Goal: Task Accomplishment & Management: Manage account settings

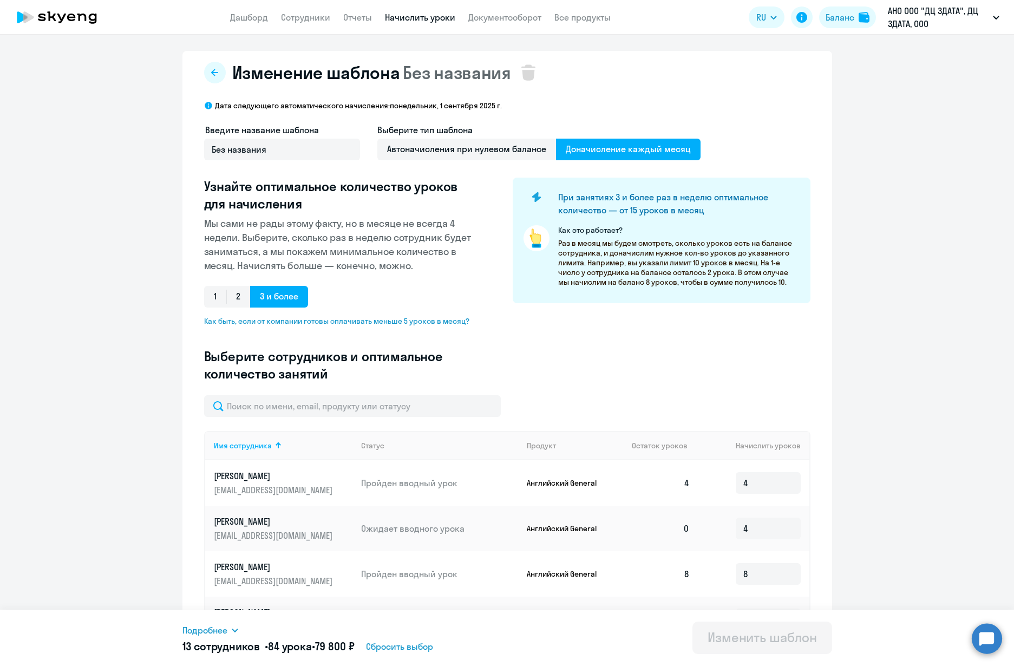
select select "10"
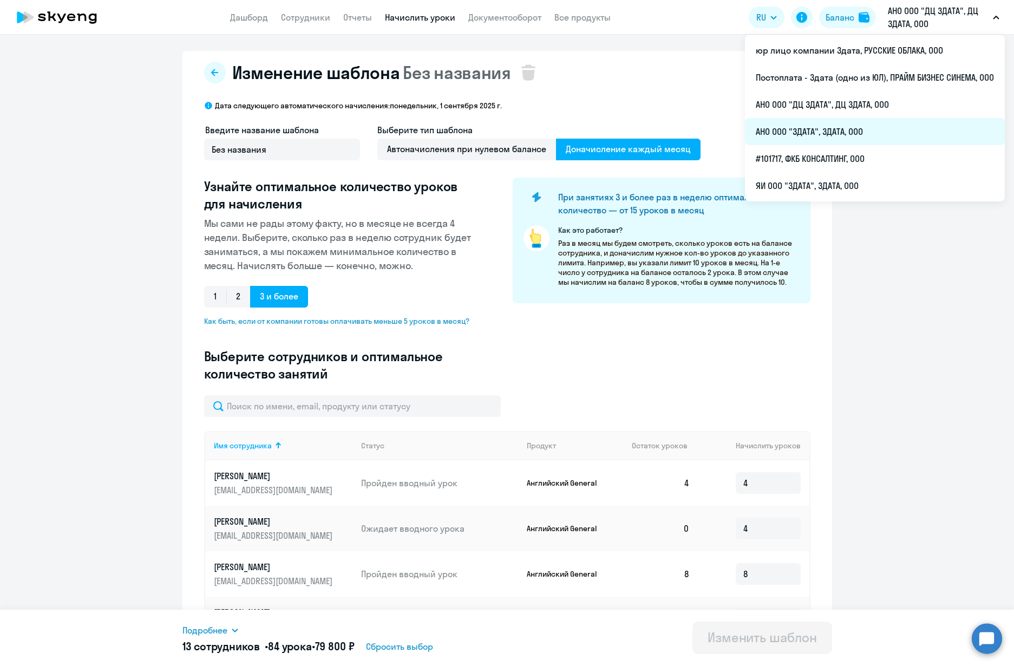
click at [806, 130] on li "АНО ООО "3ДАТА", 3ДАТА, ООО" at bounding box center [875, 131] width 260 height 27
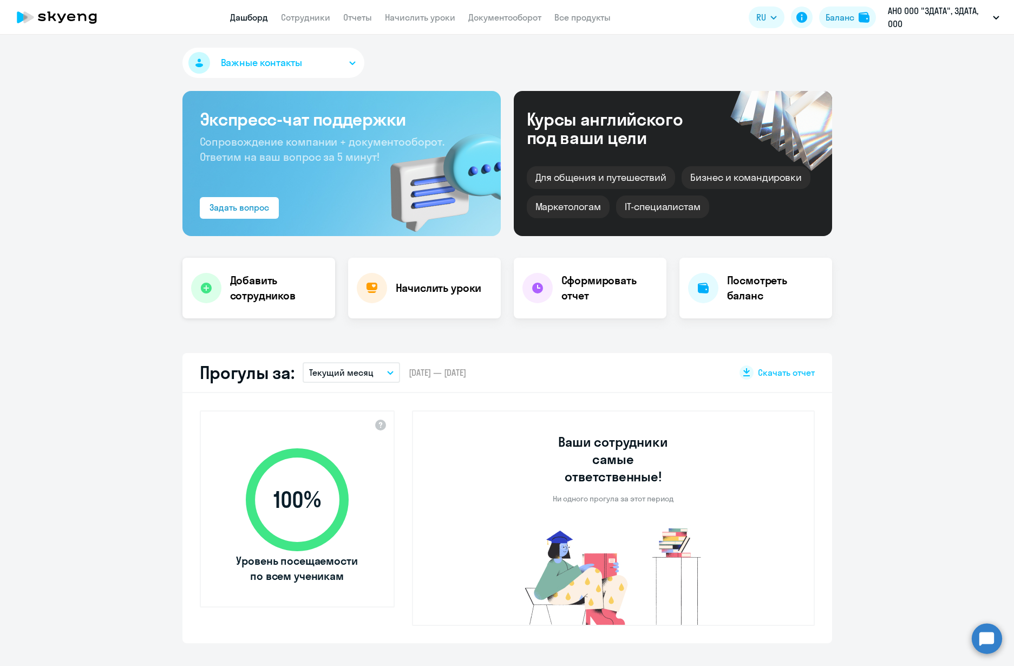
select select "30"
click at [434, 17] on link "Начислить уроки" at bounding box center [420, 17] width 70 height 11
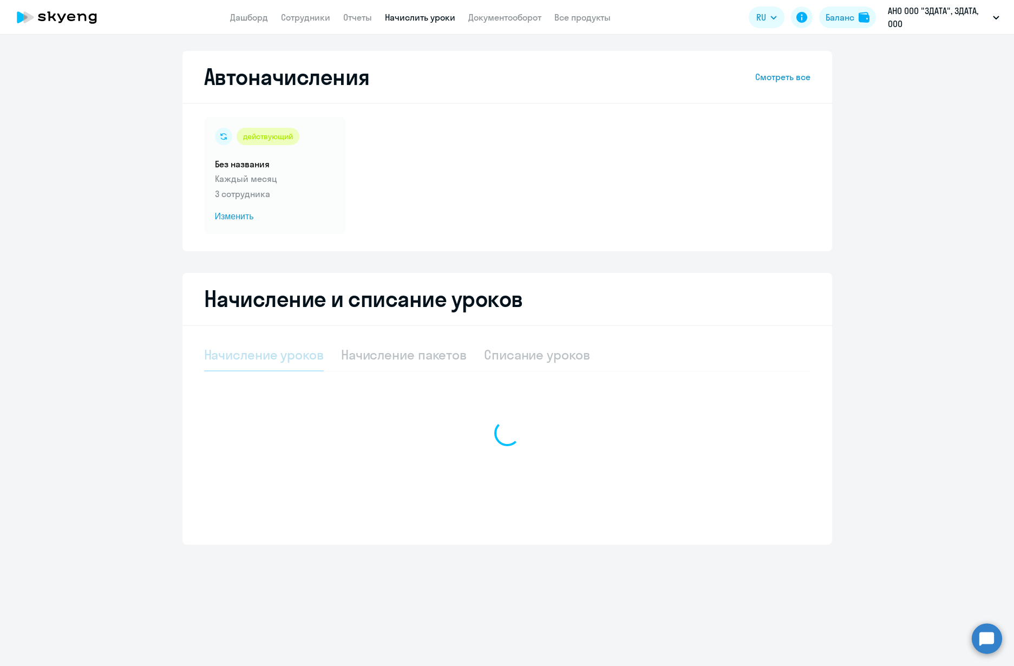
select select "10"
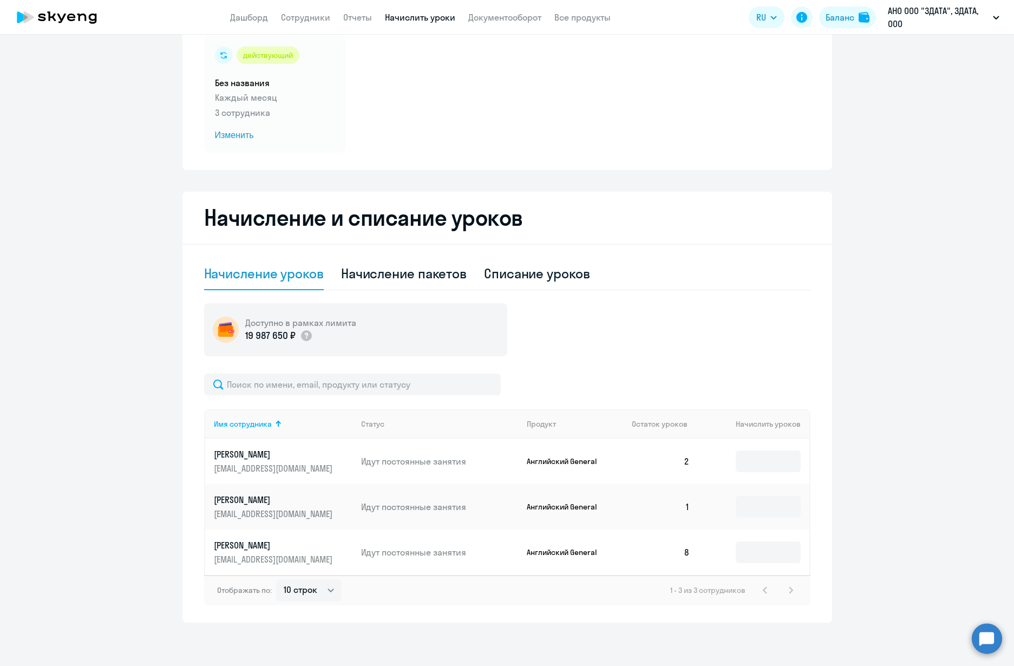
scroll to position [81, 0]
click at [769, 457] on input at bounding box center [768, 461] width 65 height 22
click at [247, 141] on span "Изменить" at bounding box center [275, 135] width 120 height 13
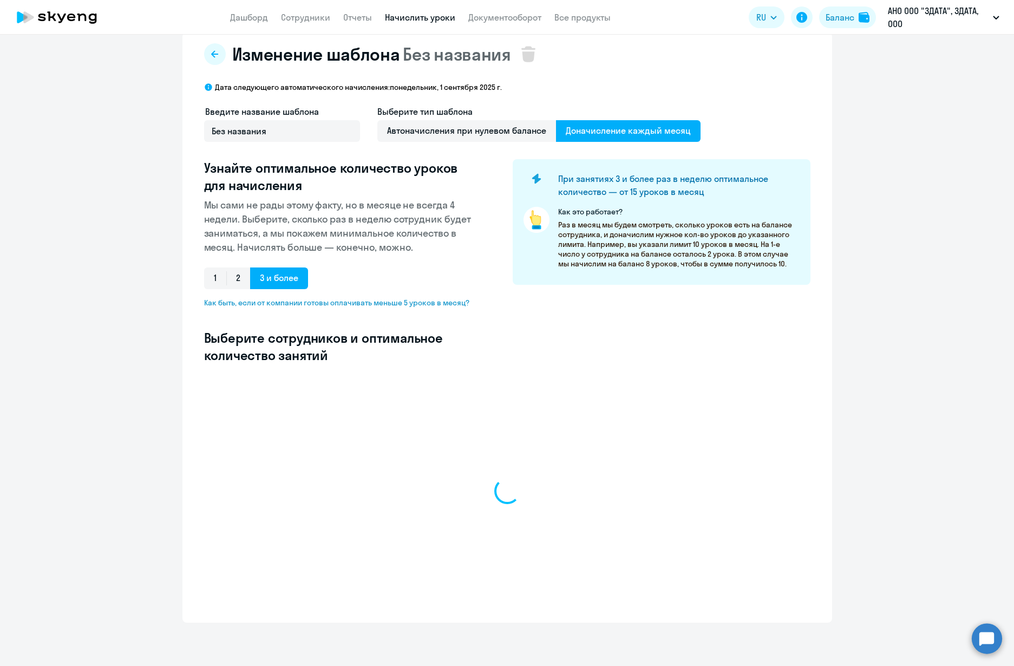
scroll to position [18, 0]
select select "10"
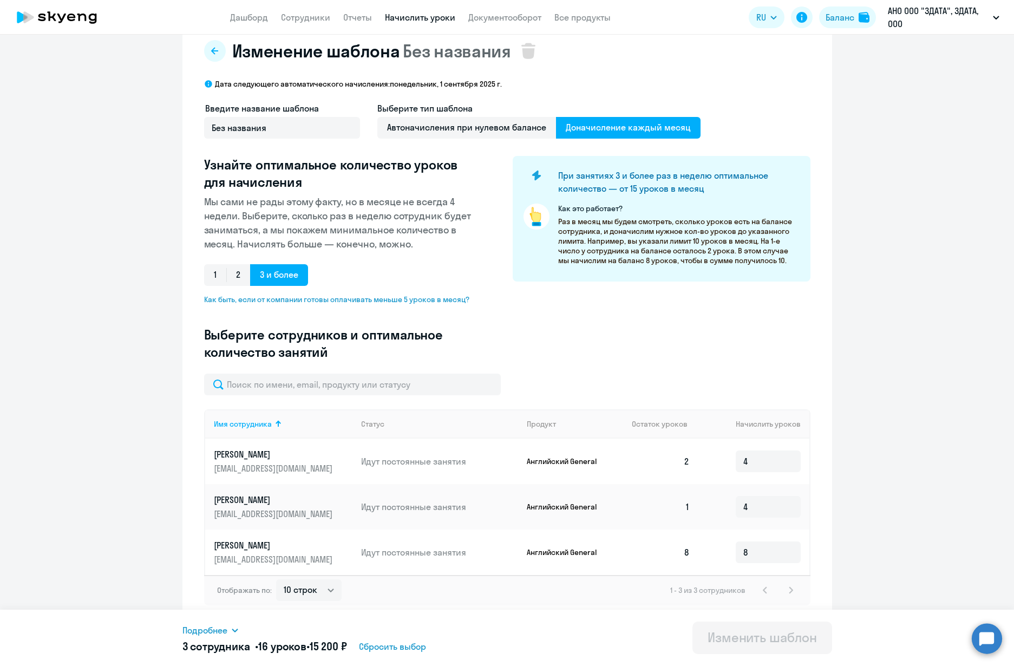
scroll to position [22, 0]
drag, startPoint x: 757, startPoint y: 462, endPoint x: 722, endPoint y: 458, distance: 34.8
click at [722, 458] on td "4" at bounding box center [753, 460] width 110 height 45
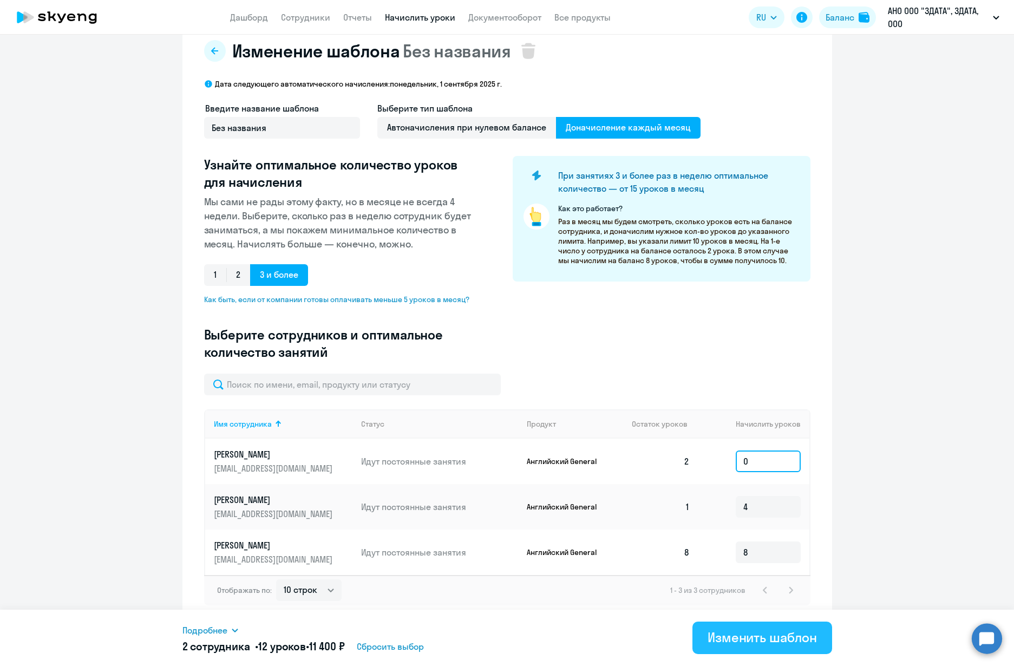
type input "0"
click at [737, 631] on div "Изменить шаблон" at bounding box center [761, 636] width 109 height 17
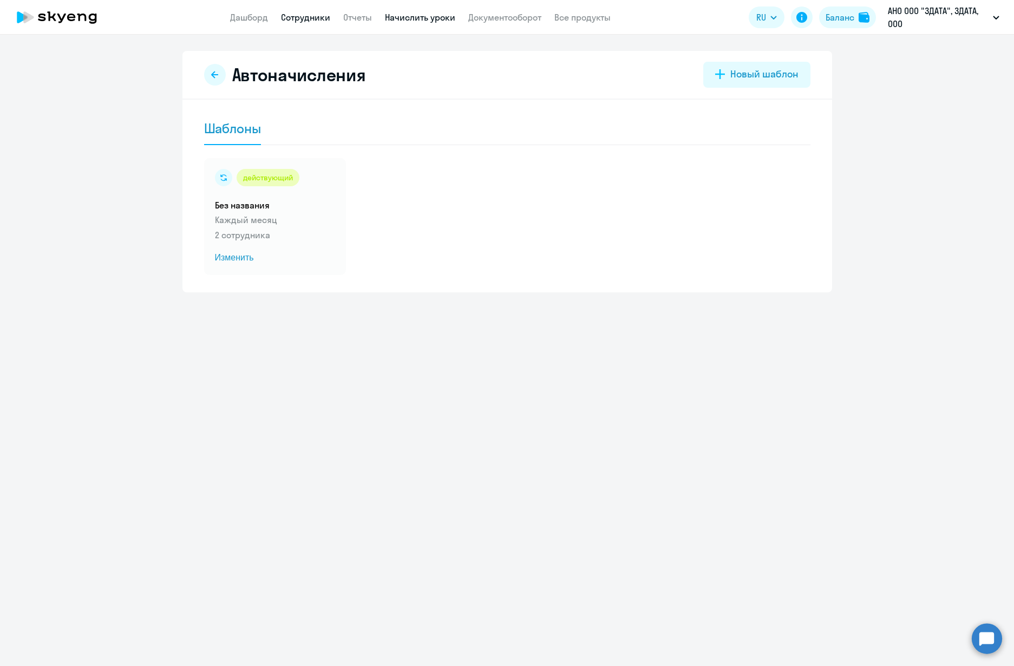
click at [323, 17] on link "Сотрудники" at bounding box center [305, 17] width 49 height 11
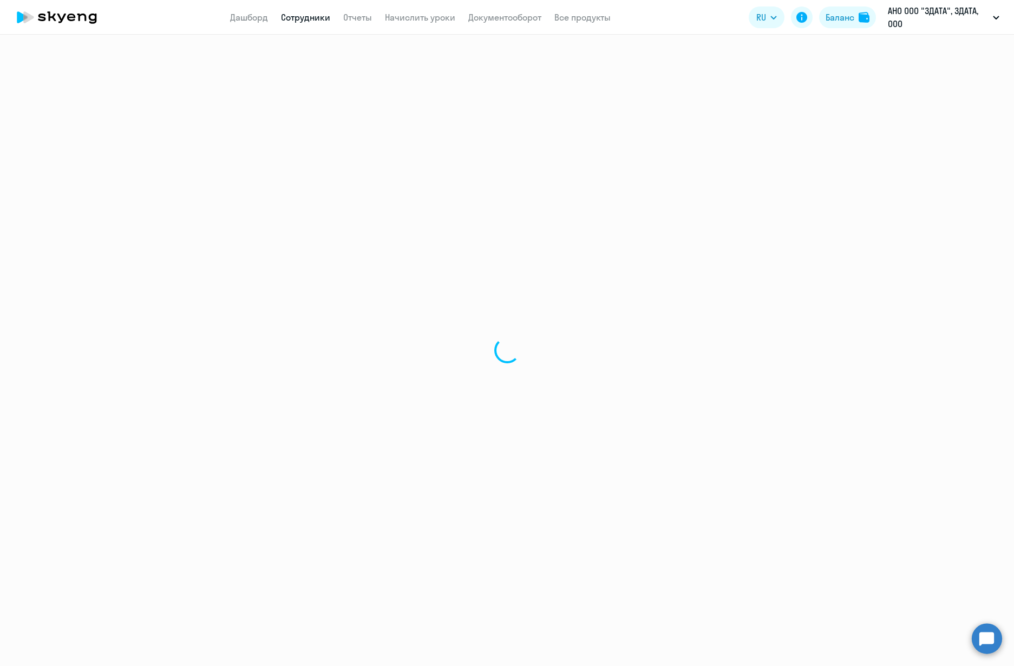
select select "30"
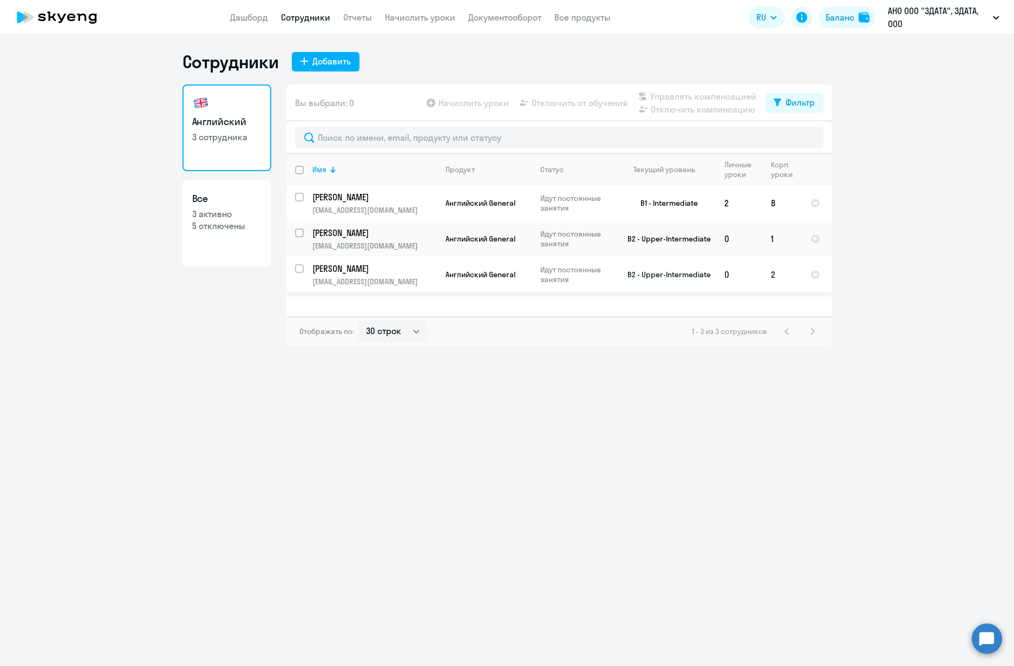
click at [297, 266] on input "select row 22473599" at bounding box center [306, 275] width 22 height 22
checkbox input "true"
click at [586, 102] on span "Отключить от обучения" at bounding box center [580, 102] width 96 height 13
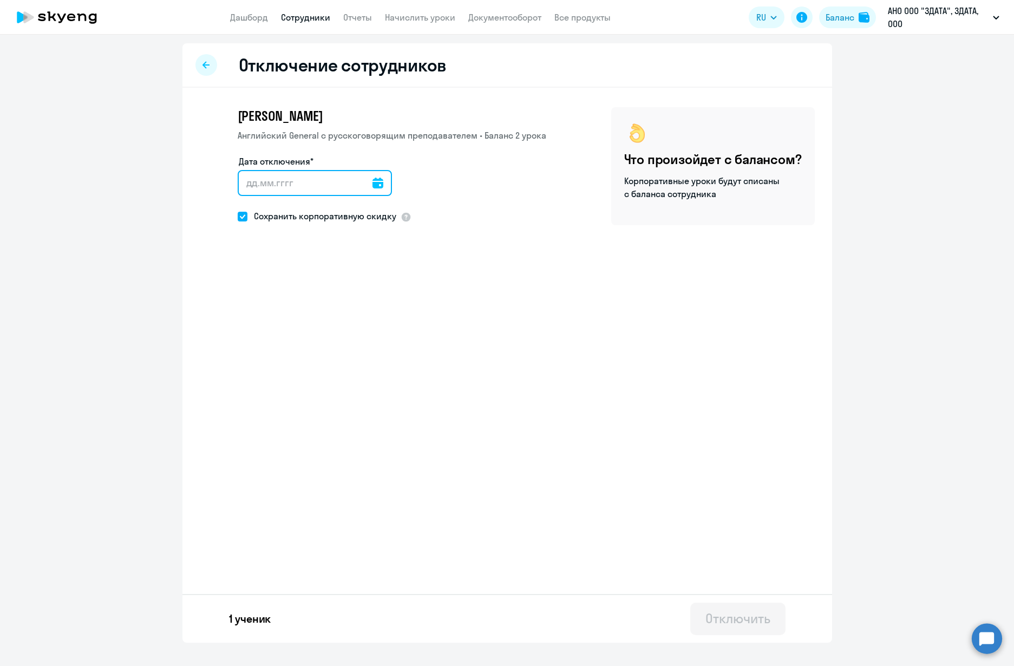
click at [392, 182] on input "Дата отключения*" at bounding box center [315, 183] width 154 height 26
click at [381, 183] on icon at bounding box center [377, 183] width 11 height 11
click at [389, 217] on span "Next month" at bounding box center [384, 219] width 22 height 22
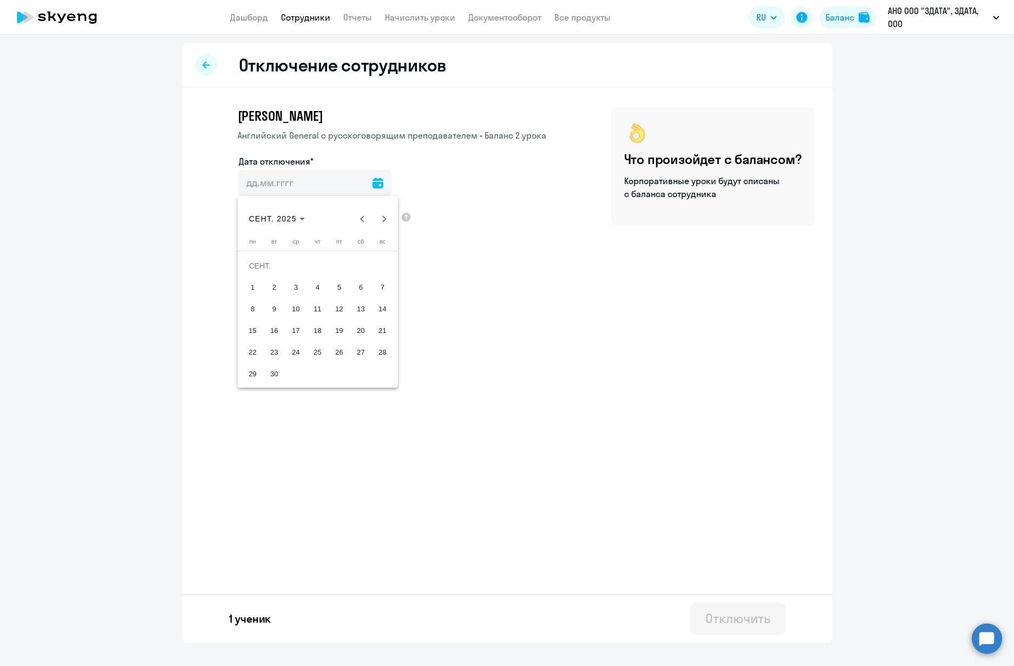
click at [258, 286] on span "1" at bounding box center [252, 287] width 19 height 19
type input "[DATE]"
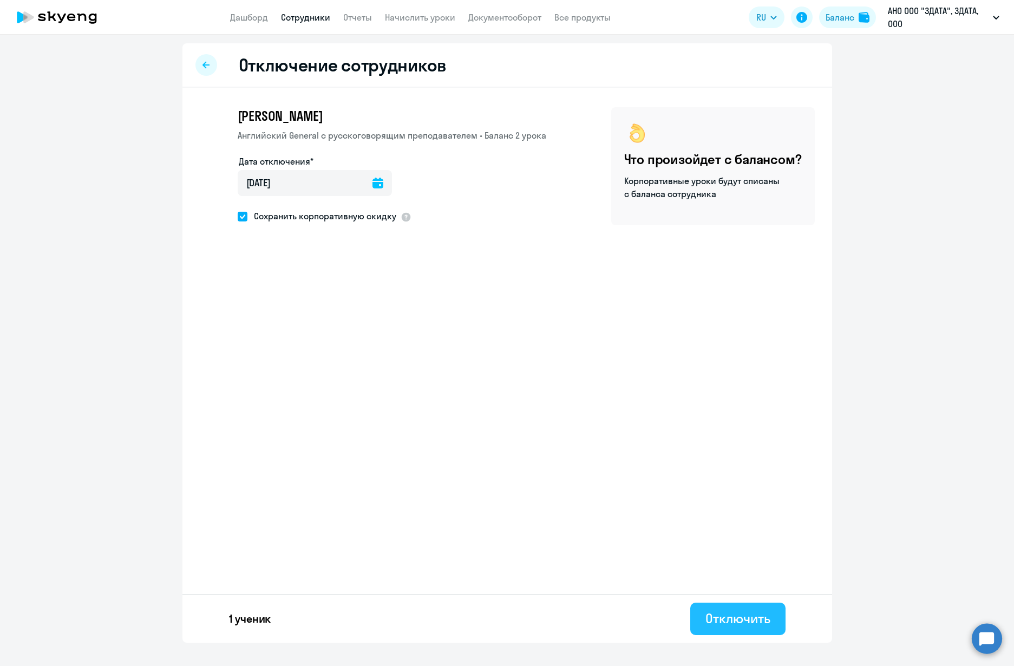
click at [753, 617] on div "Отключить" at bounding box center [737, 617] width 64 height 17
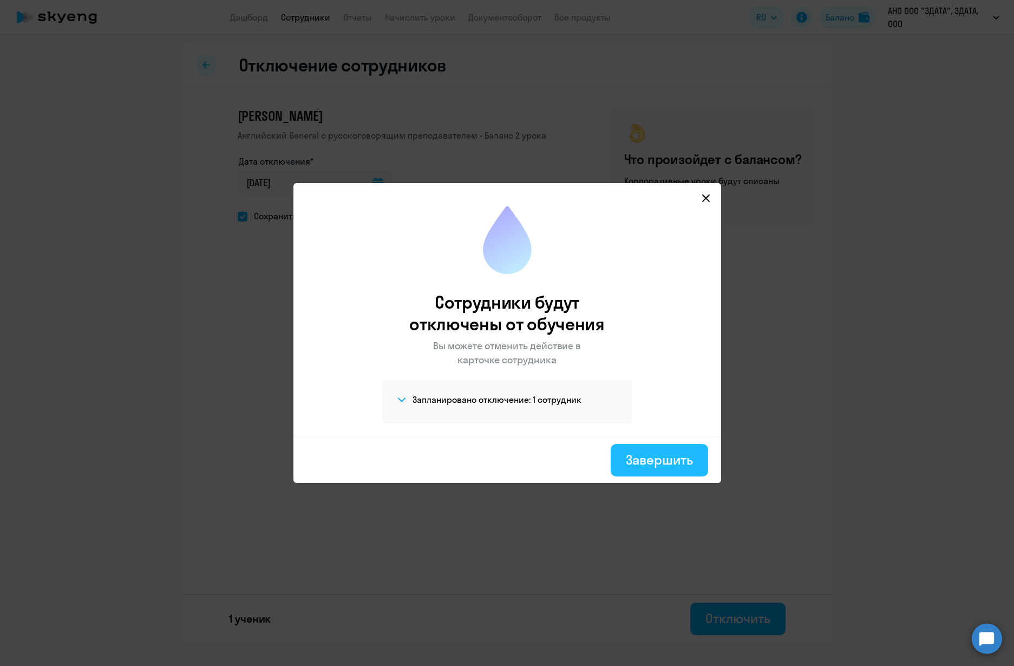
click at [665, 457] on div "Завершить" at bounding box center [659, 459] width 67 height 17
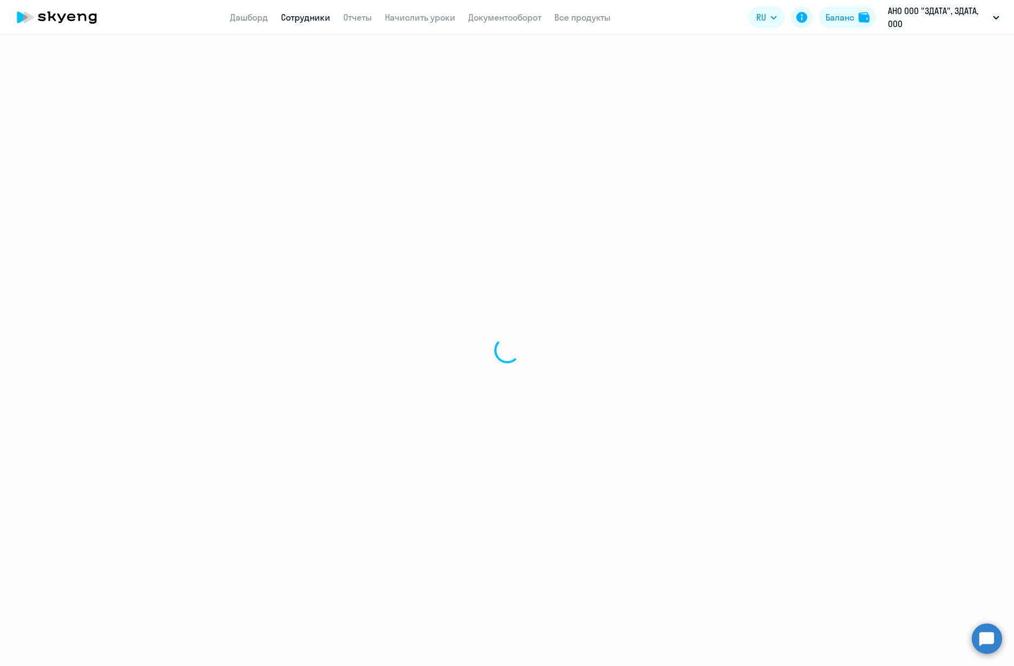
select select "30"
